Goal: Navigation & Orientation: Find specific page/section

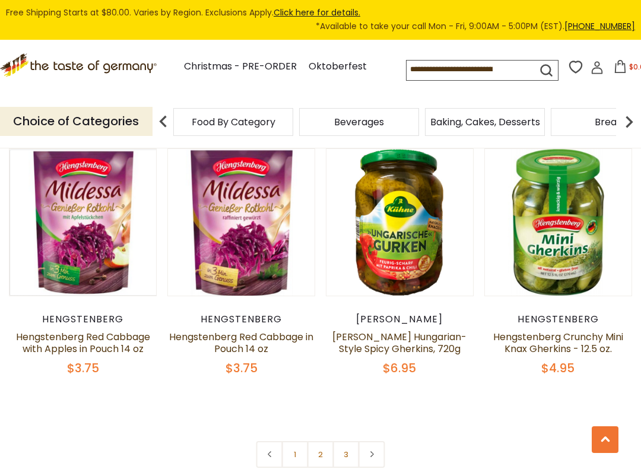
scroll to position [2553, 0]
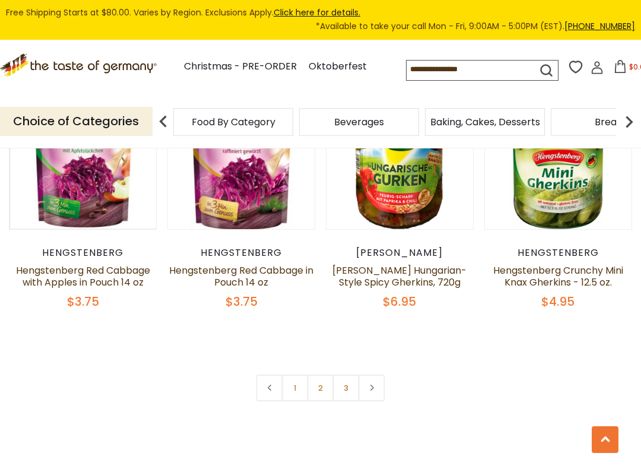
click at [321, 374] on link "2" at bounding box center [320, 387] width 27 height 27
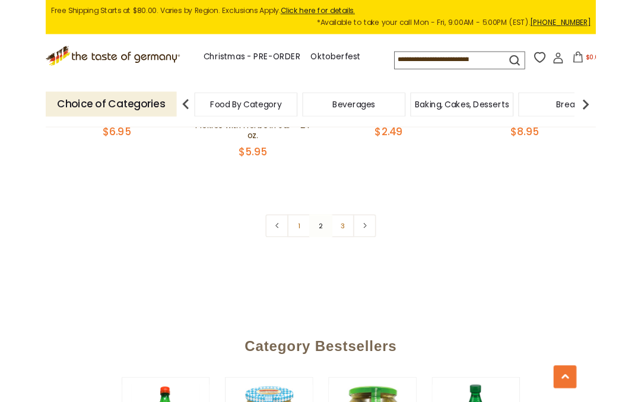
scroll to position [2676, 0]
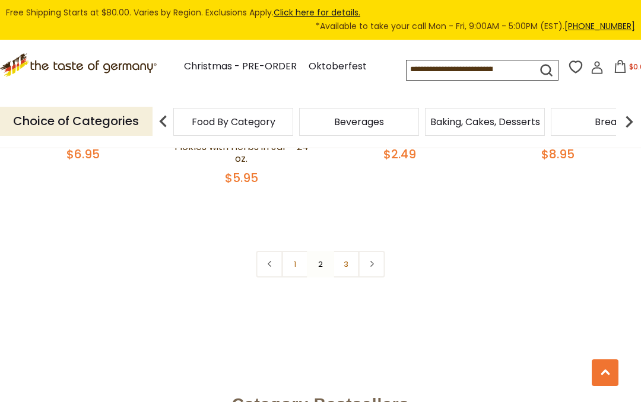
click at [319, 251] on nav "1 2 3" at bounding box center [320, 264] width 129 height 27
click at [325, 251] on nav "1 2 3" at bounding box center [320, 264] width 129 height 27
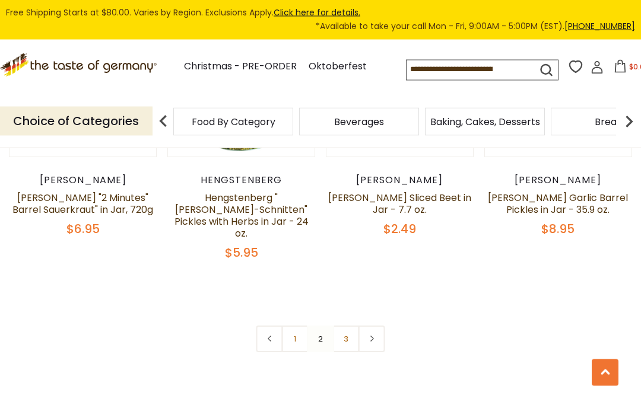
scroll to position [2601, 0]
click at [321, 326] on nav "1 2 3" at bounding box center [320, 339] width 129 height 27
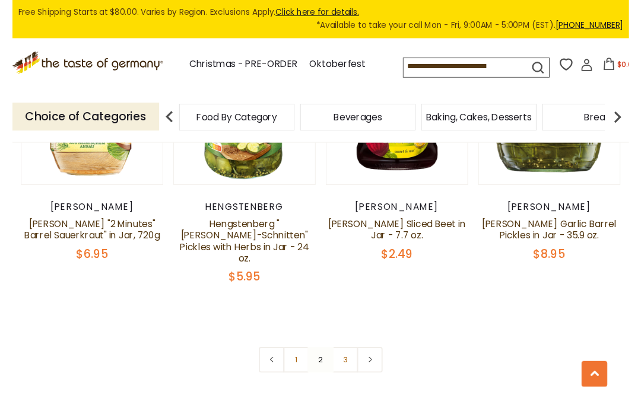
scroll to position [2574, 0]
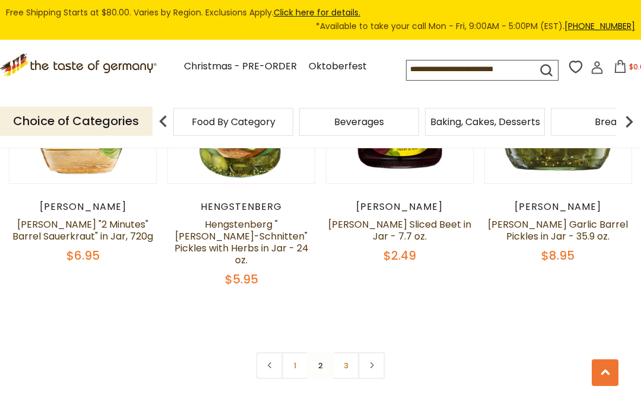
click at [294, 352] on link "1" at bounding box center [295, 365] width 27 height 27
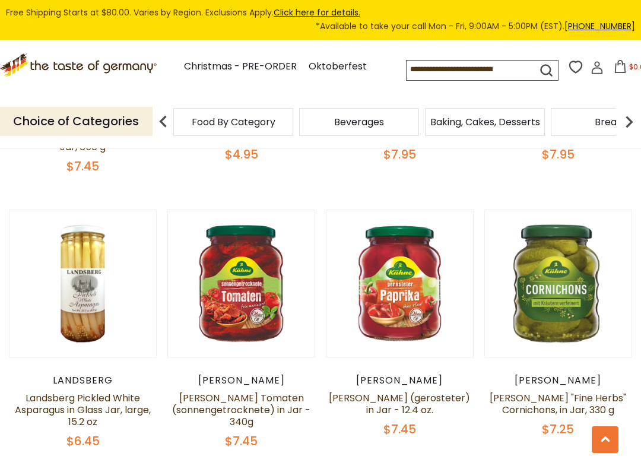
scroll to position [502, 0]
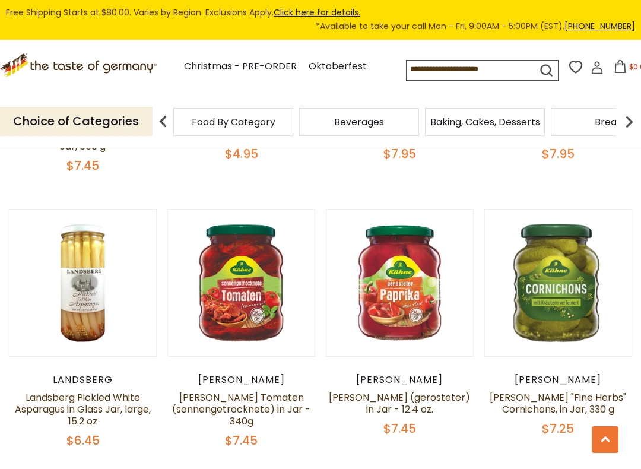
click at [416, 107] on button "Quick View" at bounding box center [399, 93] width 80 height 27
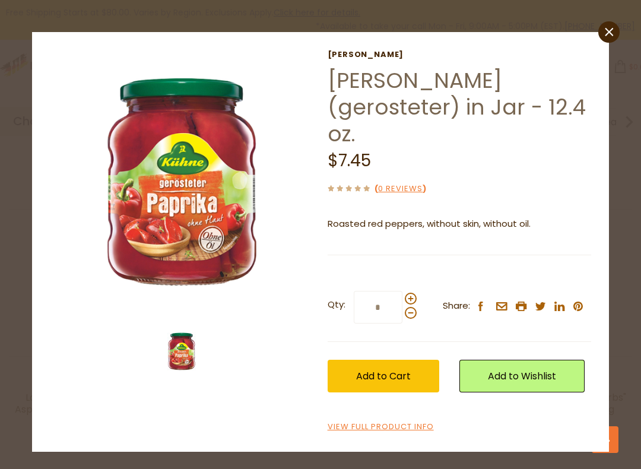
click at [404, 402] on link "View Full Product Info" at bounding box center [380, 427] width 106 height 12
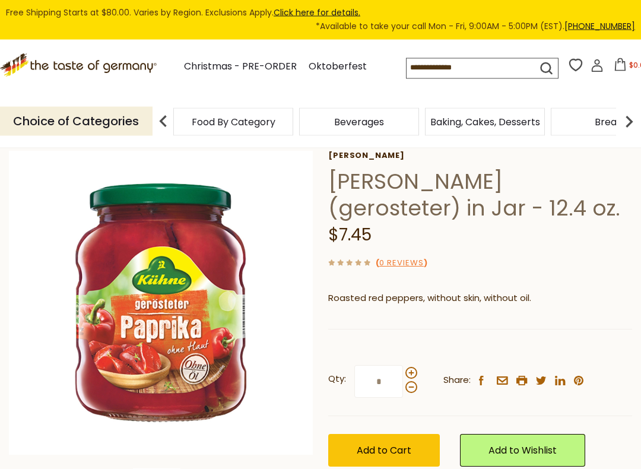
scroll to position [56, 0]
click at [163, 297] on img at bounding box center [161, 303] width 304 height 304
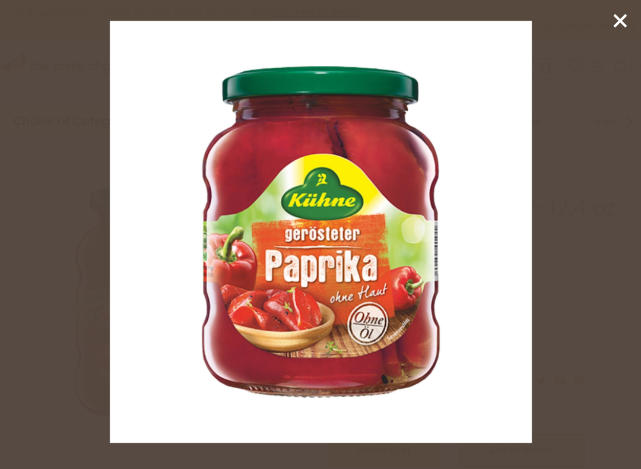
click at [503, 186] on img at bounding box center [321, 232] width 422 height 422
click at [616, 21] on icon at bounding box center [620, 21] width 18 height 18
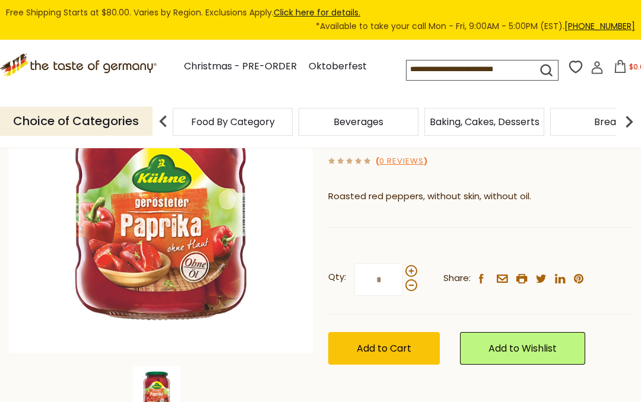
scroll to position [0, 0]
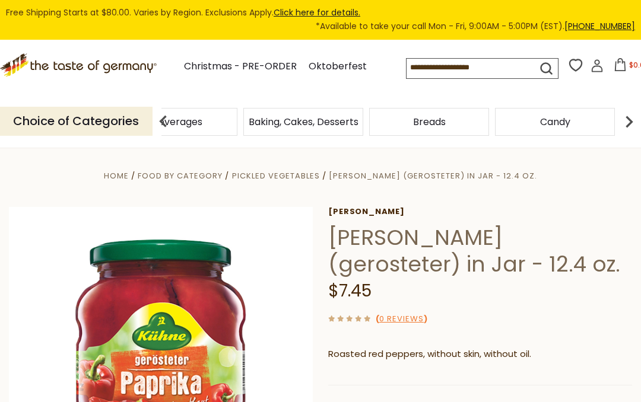
click at [112, 116] on div "Beverages" at bounding box center [52, 122] width 120 height 28
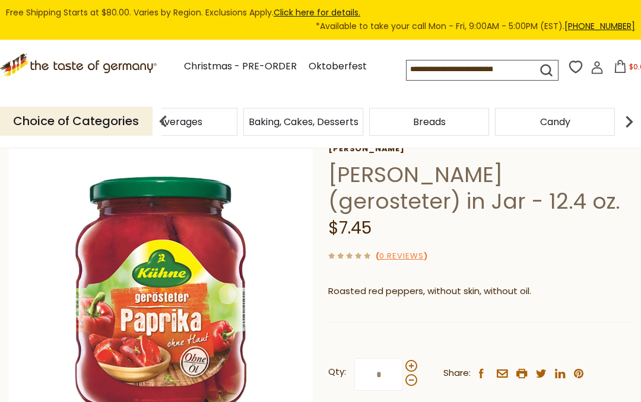
scroll to position [62, 0]
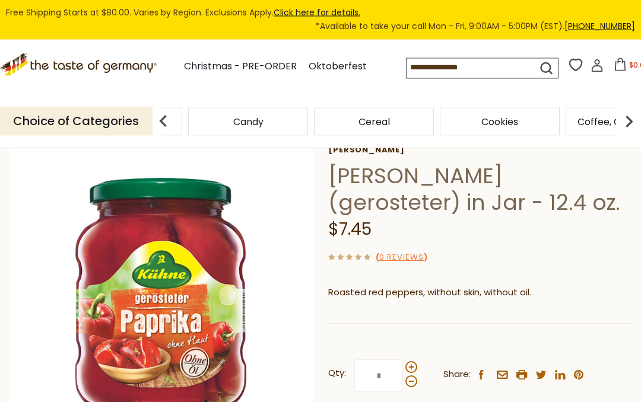
scroll to position [59, 0]
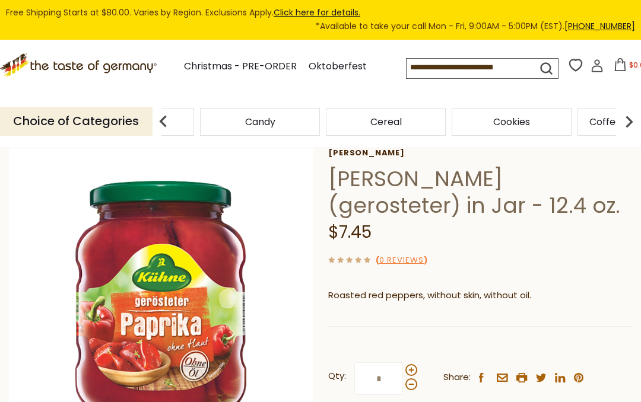
click at [370, 125] on span "Cereal" at bounding box center [385, 121] width 31 height 9
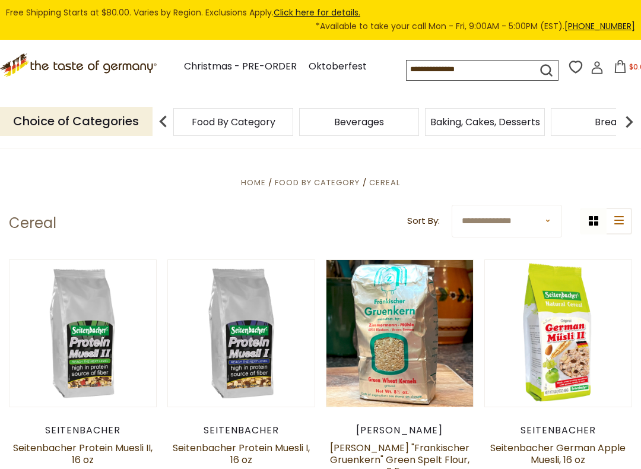
scroll to position [177, 0]
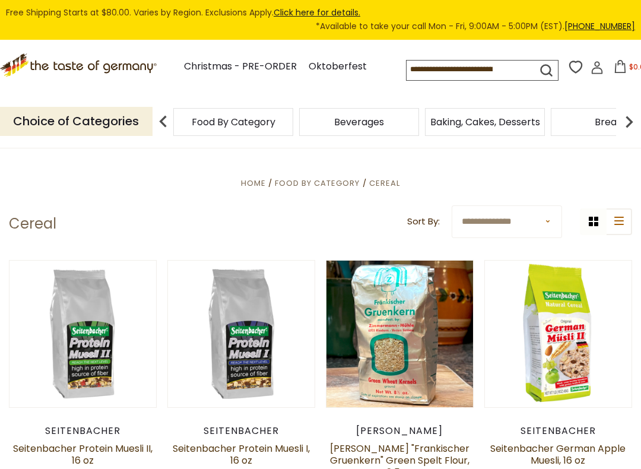
click at [632, 110] on img at bounding box center [629, 122] width 24 height 24
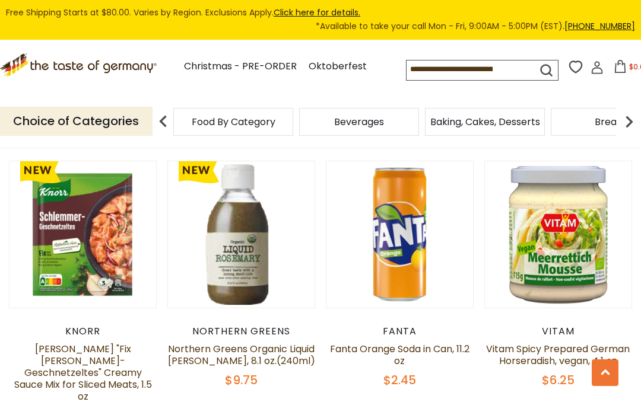
scroll to position [1407, 0]
